Goal: Navigation & Orientation: Find specific page/section

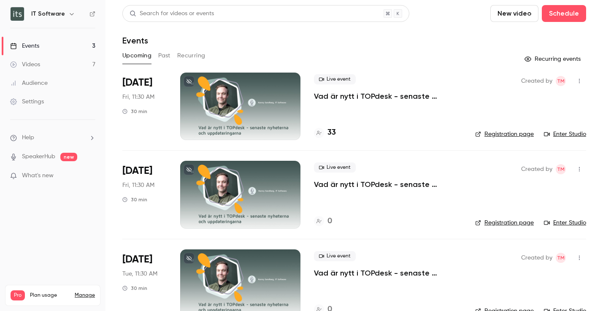
click at [36, 157] on link "SpeakerHub" at bounding box center [38, 156] width 33 height 9
click at [40, 65] on div "Videos" at bounding box center [25, 64] width 30 height 8
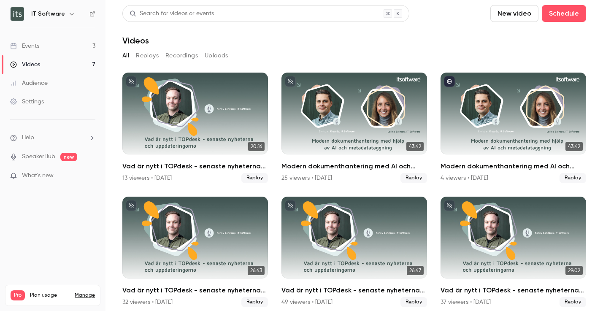
click at [35, 47] on div "Events" at bounding box center [24, 46] width 29 height 8
